Goal: Task Accomplishment & Management: Use online tool/utility

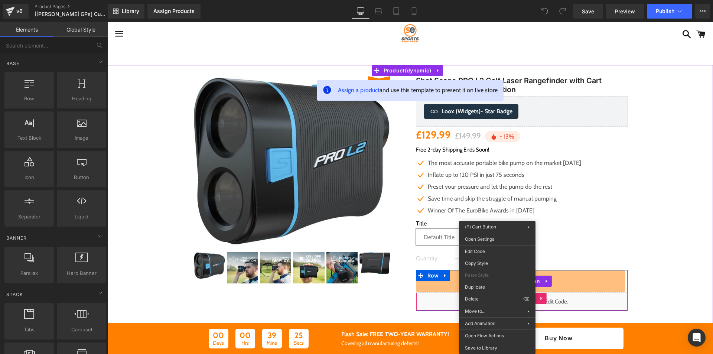
click at [545, 299] on div "Liquid" at bounding box center [522, 301] width 212 height 19
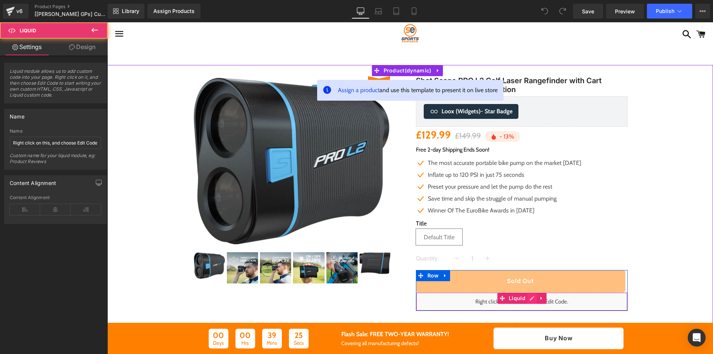
click at [526, 299] on div "Liquid" at bounding box center [522, 301] width 212 height 19
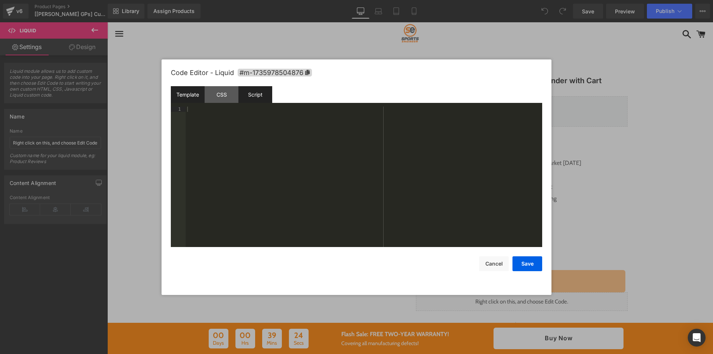
click at [255, 102] on div "Script" at bounding box center [255, 94] width 34 height 17
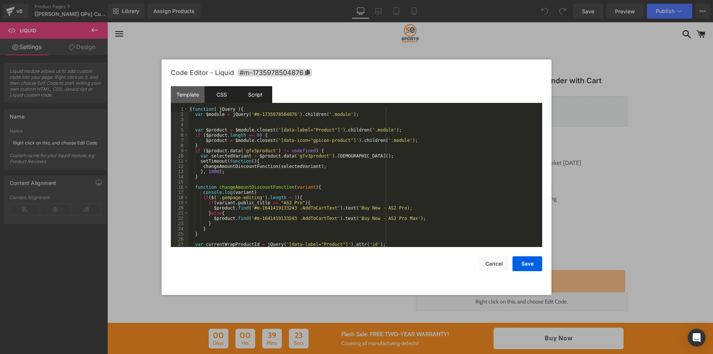
click at [233, 96] on div "CSS" at bounding box center [222, 94] width 34 height 17
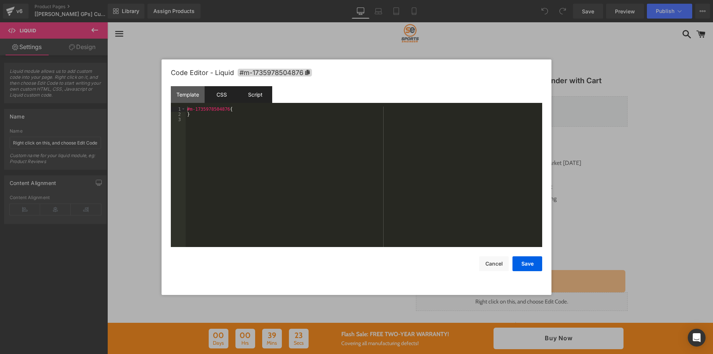
click at [252, 94] on div "Script" at bounding box center [255, 94] width 34 height 17
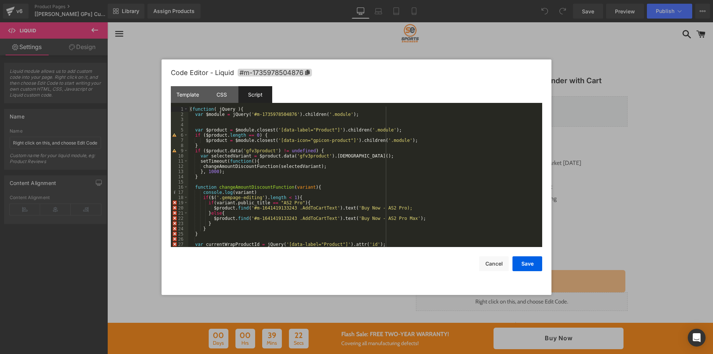
scroll to position [52, 0]
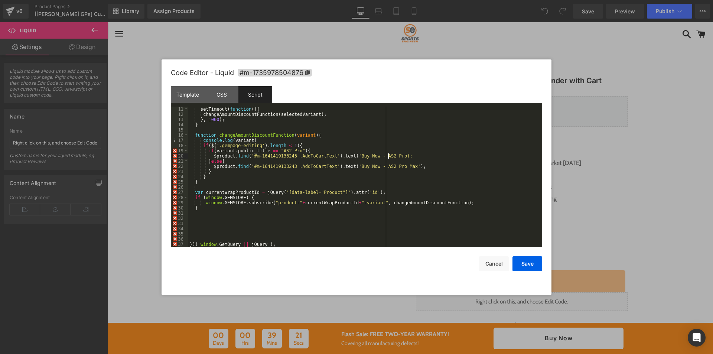
click at [389, 157] on div "setTimeout ( function ( ) { changeAmountDiscountFunction ( selectedVariant ) ; …" at bounding box center [363, 182] width 351 height 151
click at [520, 263] on button "Save" at bounding box center [528, 263] width 30 height 15
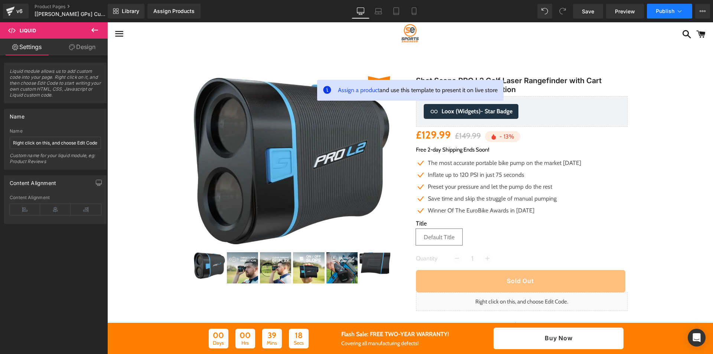
click at [654, 9] on button "Publish" at bounding box center [669, 11] width 45 height 15
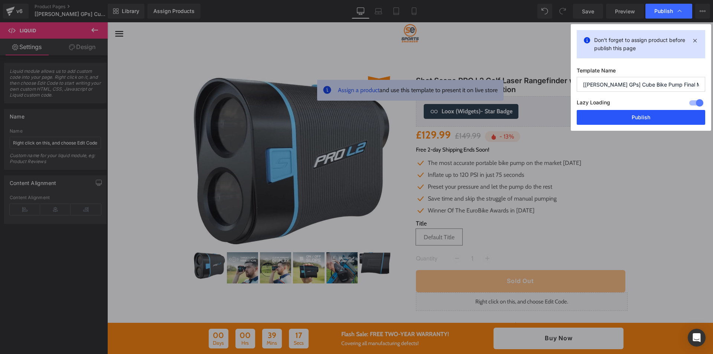
drag, startPoint x: 612, startPoint y: 123, endPoint x: 267, endPoint y: 113, distance: 344.9
click at [612, 123] on button "Publish" at bounding box center [641, 117] width 129 height 15
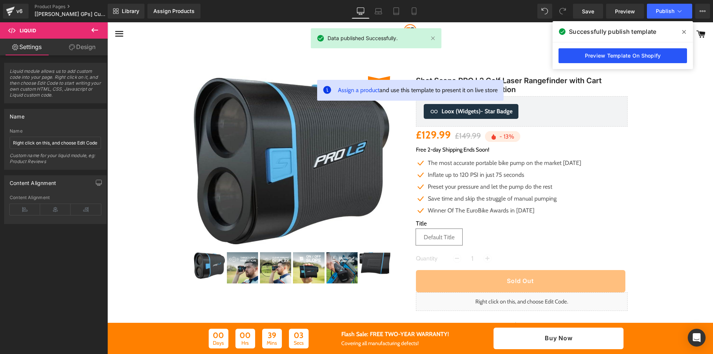
click at [603, 56] on link "Preview Template On Shopify" at bounding box center [623, 55] width 129 height 15
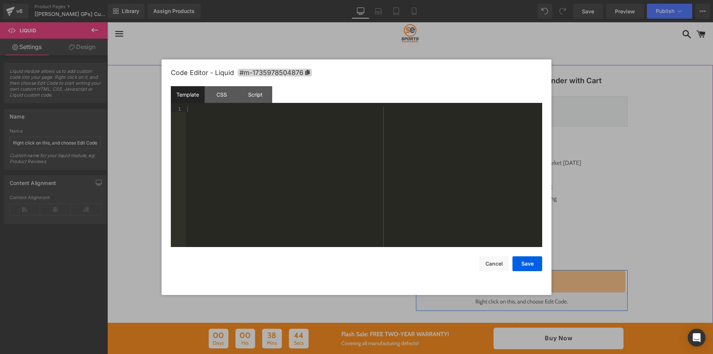
click at [525, 300] on div "Liquid" at bounding box center [522, 301] width 212 height 19
click at [228, 96] on div "CSS" at bounding box center [222, 94] width 34 height 17
click at [246, 92] on div "Script" at bounding box center [255, 94] width 34 height 17
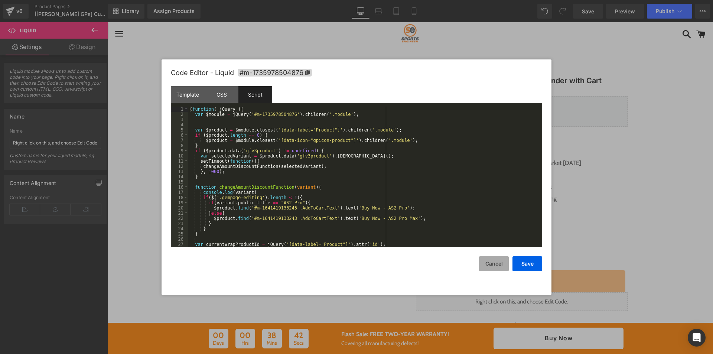
click at [490, 263] on button "Cancel" at bounding box center [494, 263] width 30 height 15
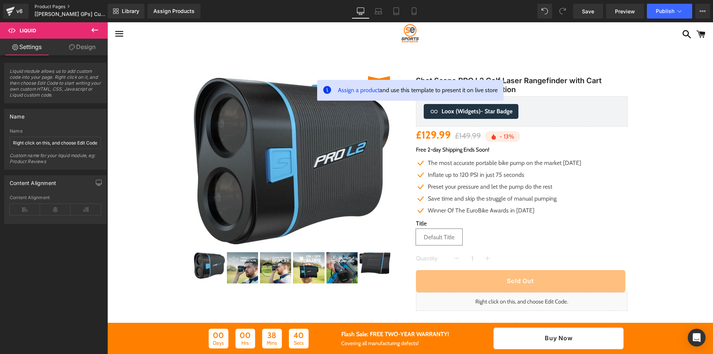
click at [45, 7] on link "Product Pages" at bounding box center [77, 7] width 85 height 6
